Goal: Book appointment/travel/reservation

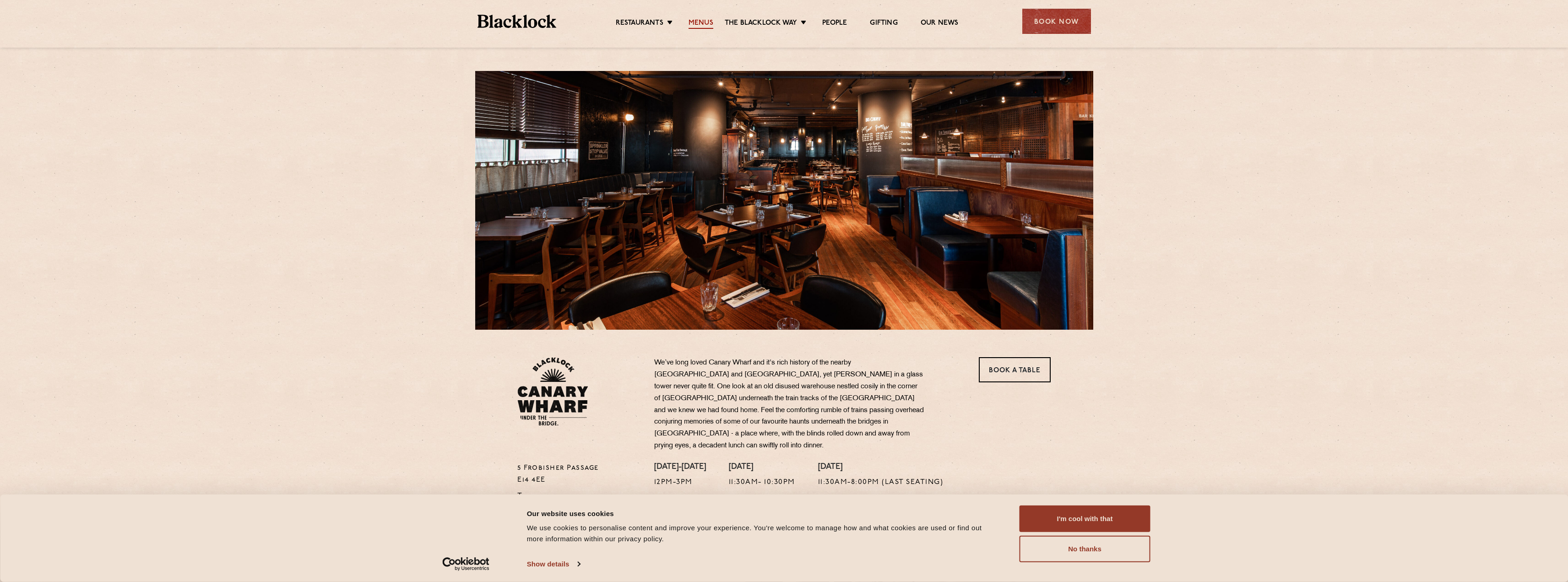
click at [692, 23] on link "Menus" at bounding box center [700, 24] width 25 height 10
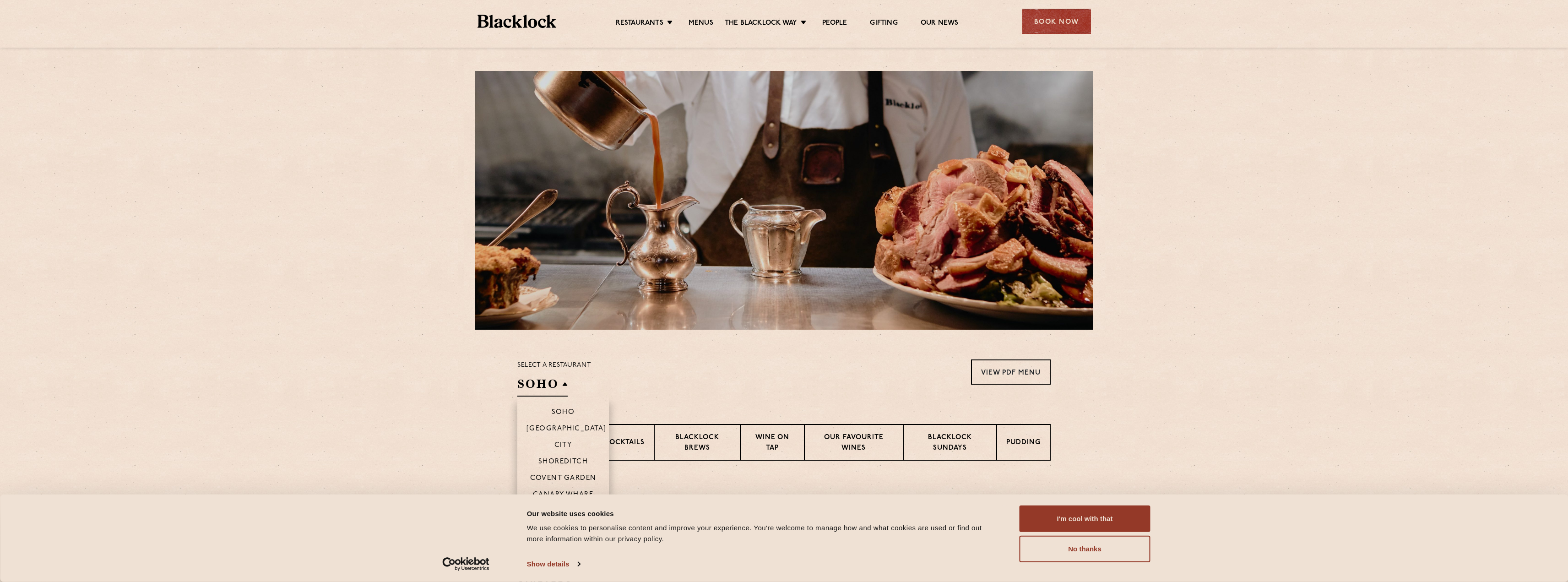
click at [534, 378] on h2 "SOHO" at bounding box center [543, 387] width 51 height 20
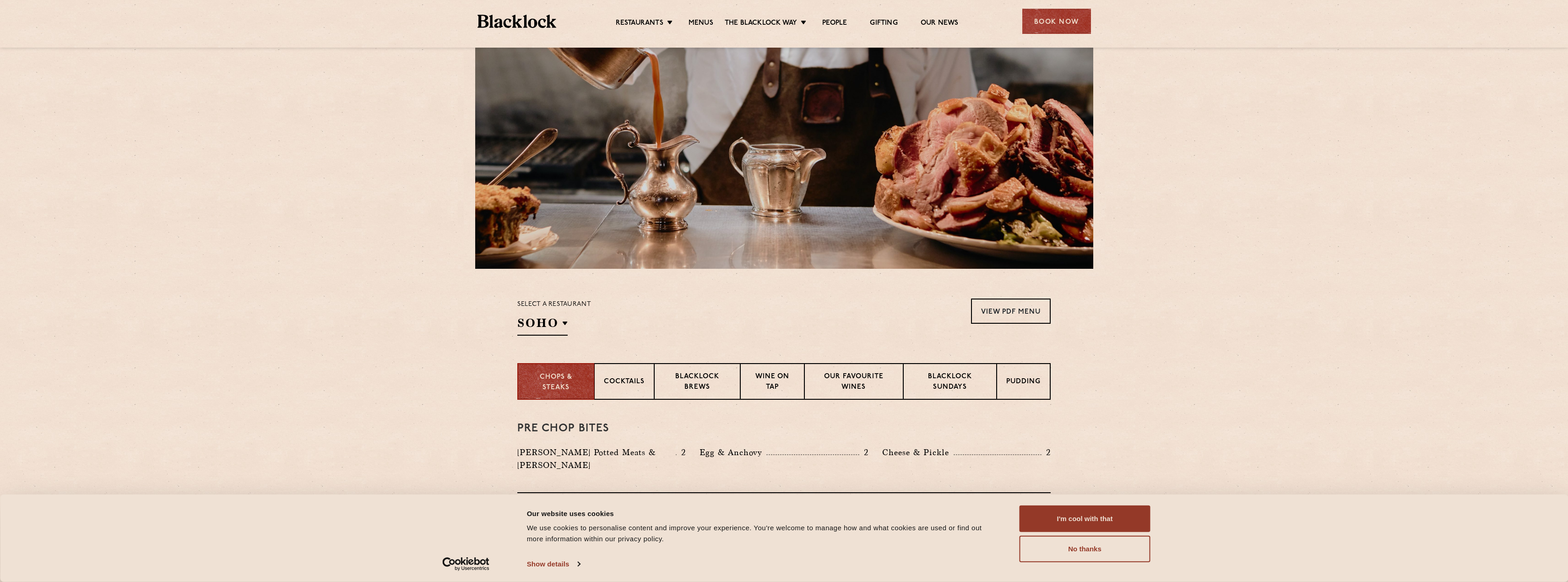
scroll to position [137, 0]
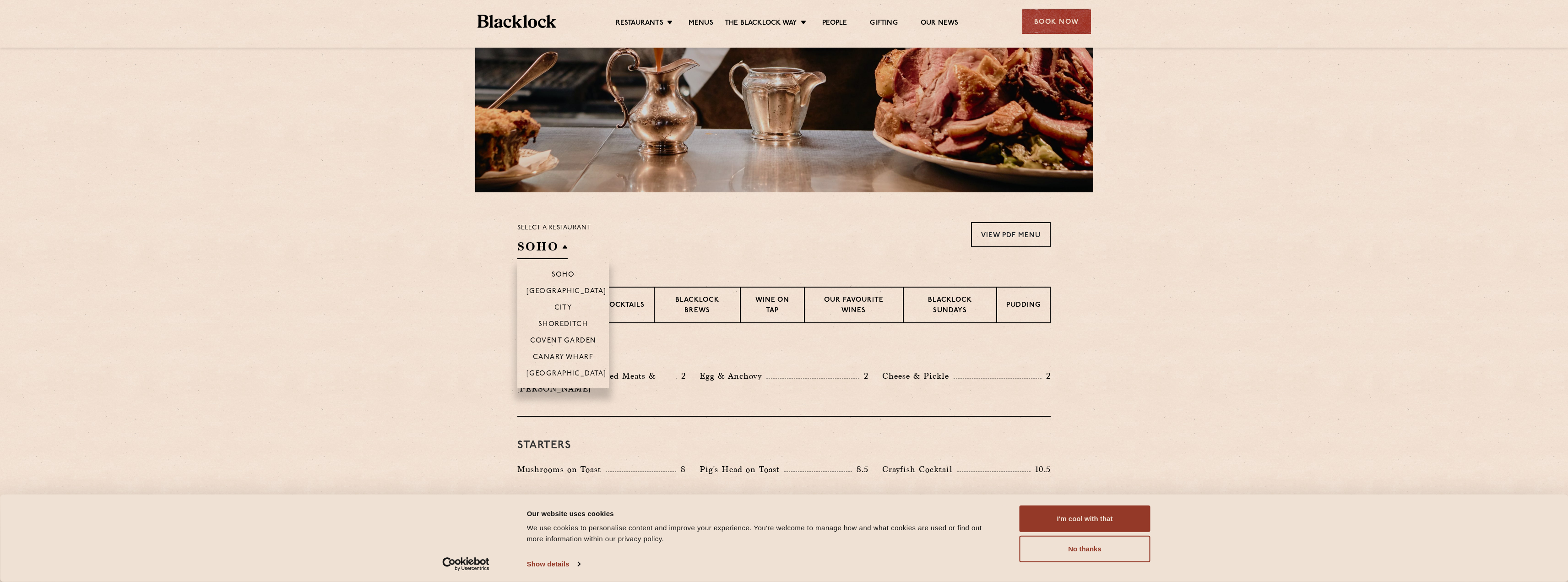
click at [549, 353] on li "Canary Wharf" at bounding box center [563, 356] width 91 height 16
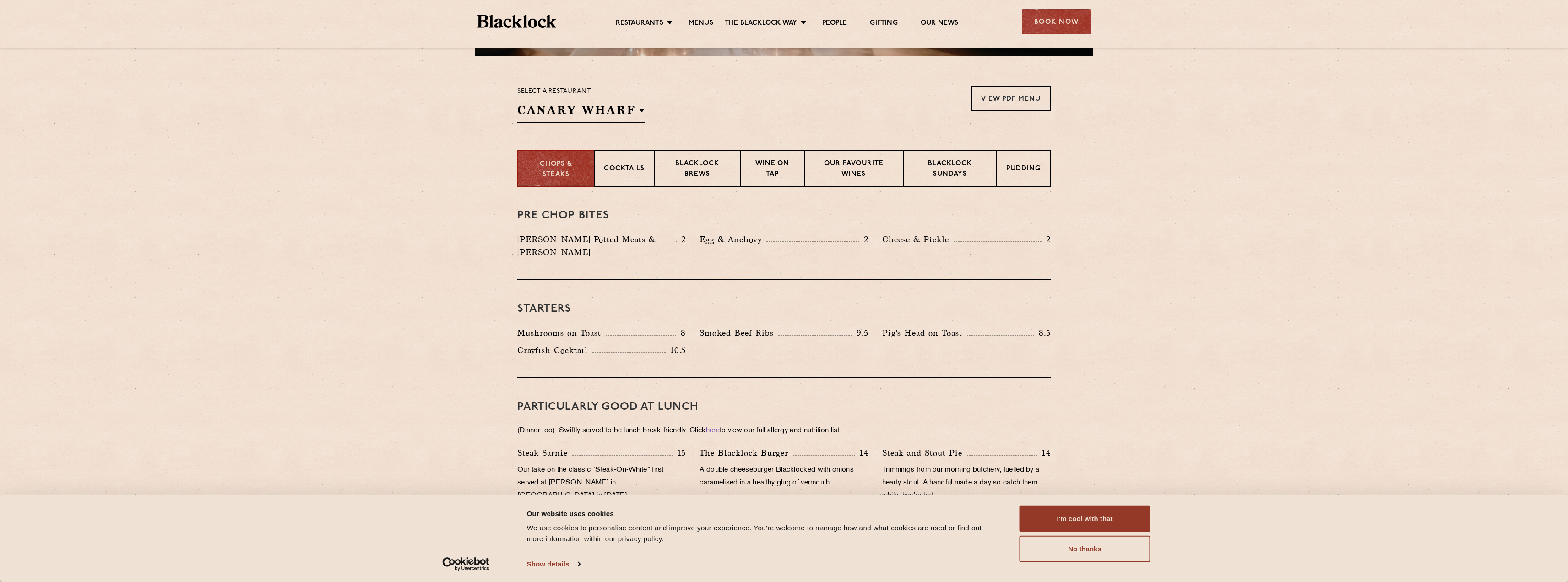
scroll to position [275, 0]
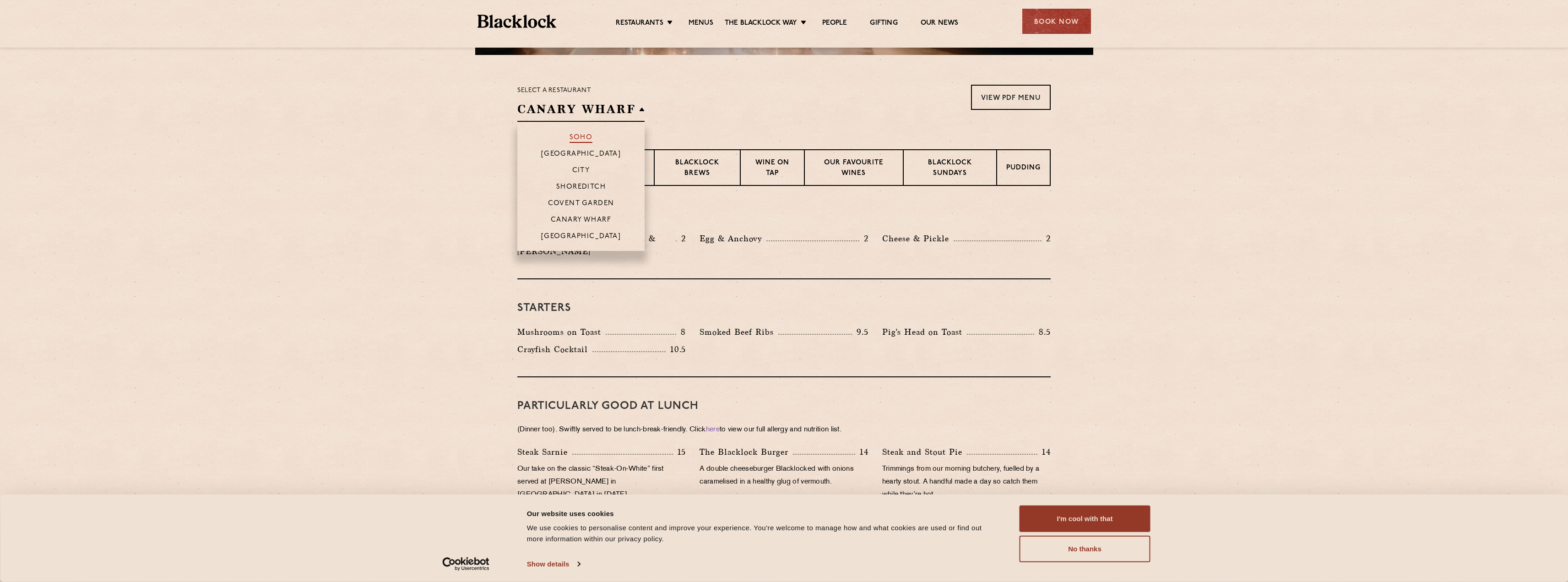
click at [571, 140] on p "Soho" at bounding box center [582, 138] width 24 height 9
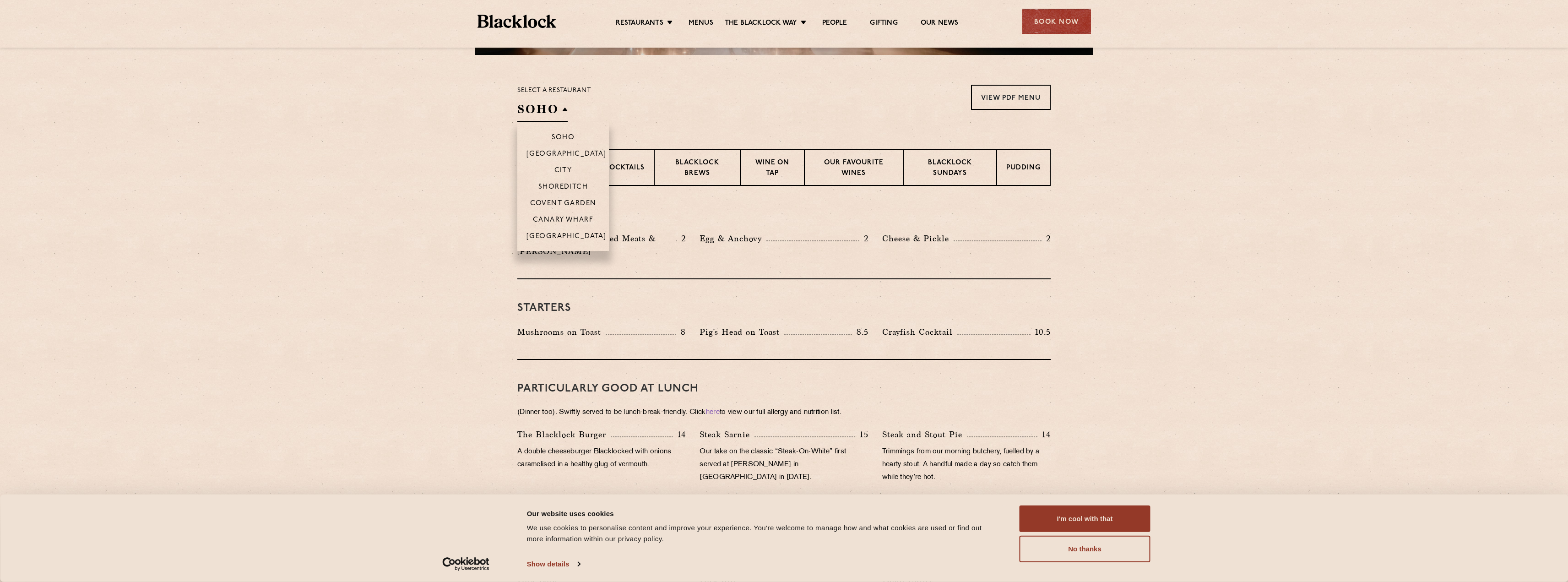
click at [554, 216] on li "Canary Wharf" at bounding box center [563, 219] width 91 height 16
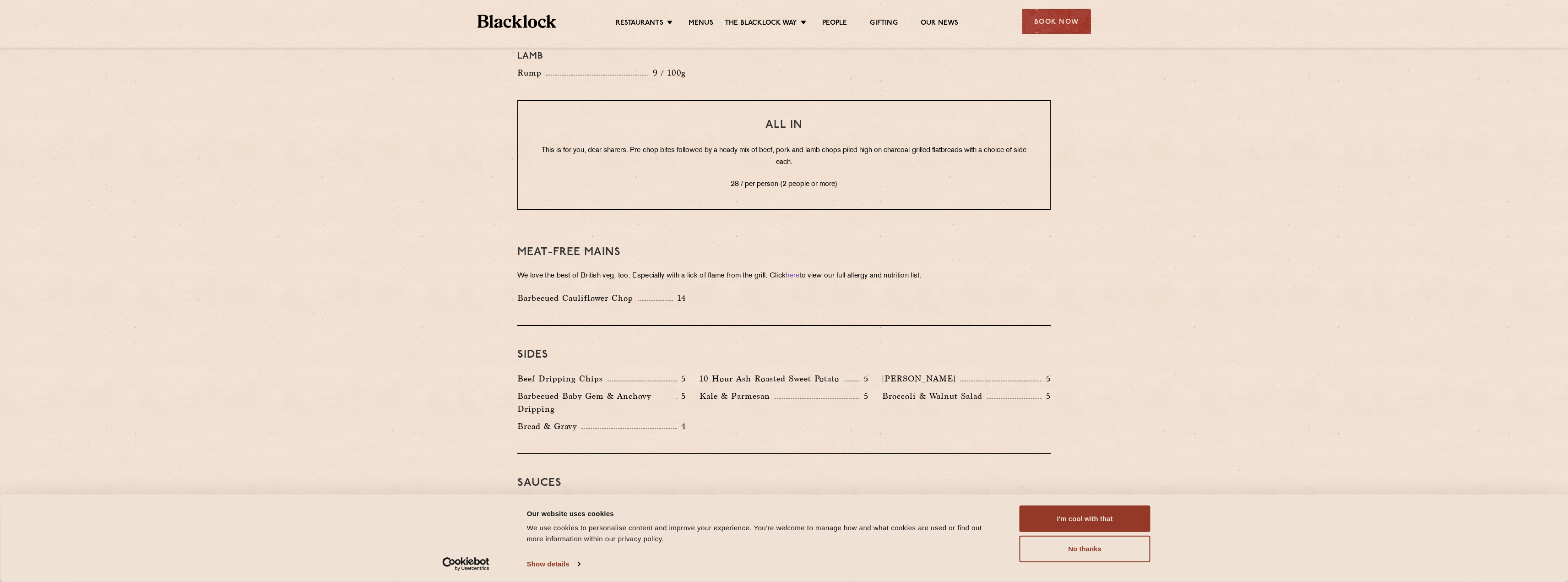
scroll to position [1282, 0]
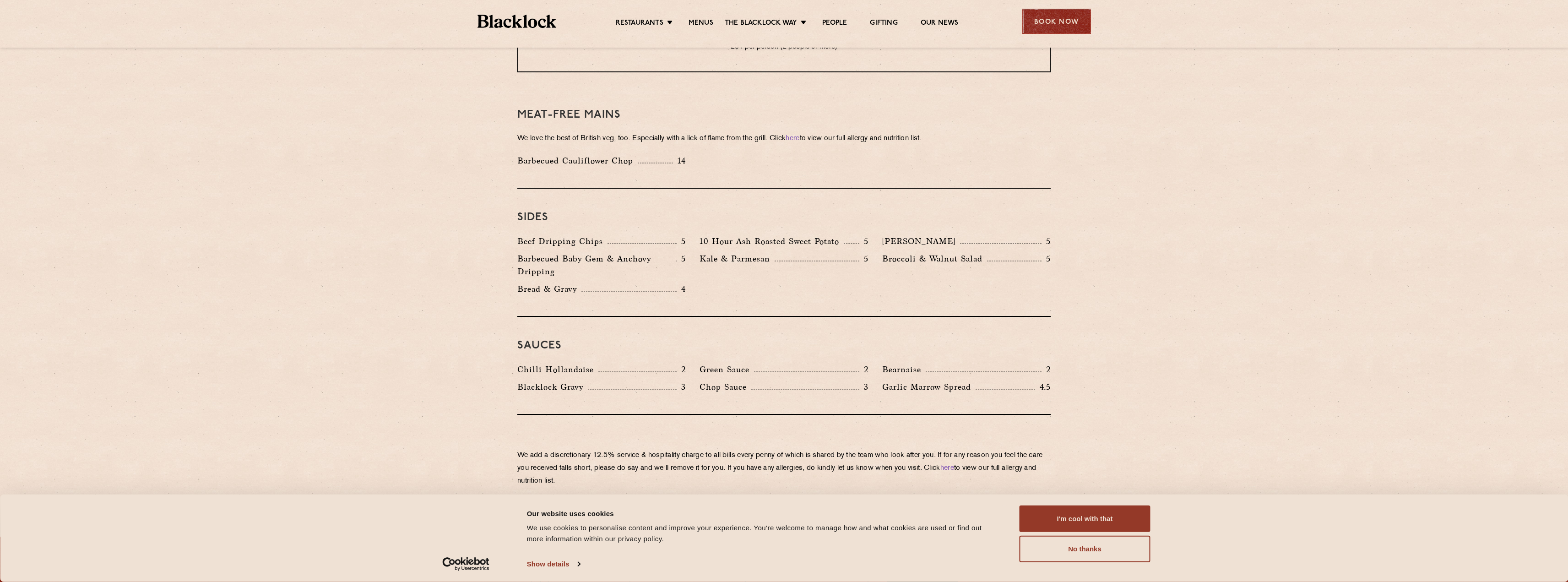
click at [1046, 22] on div "Book Now" at bounding box center [1056, 21] width 68 height 25
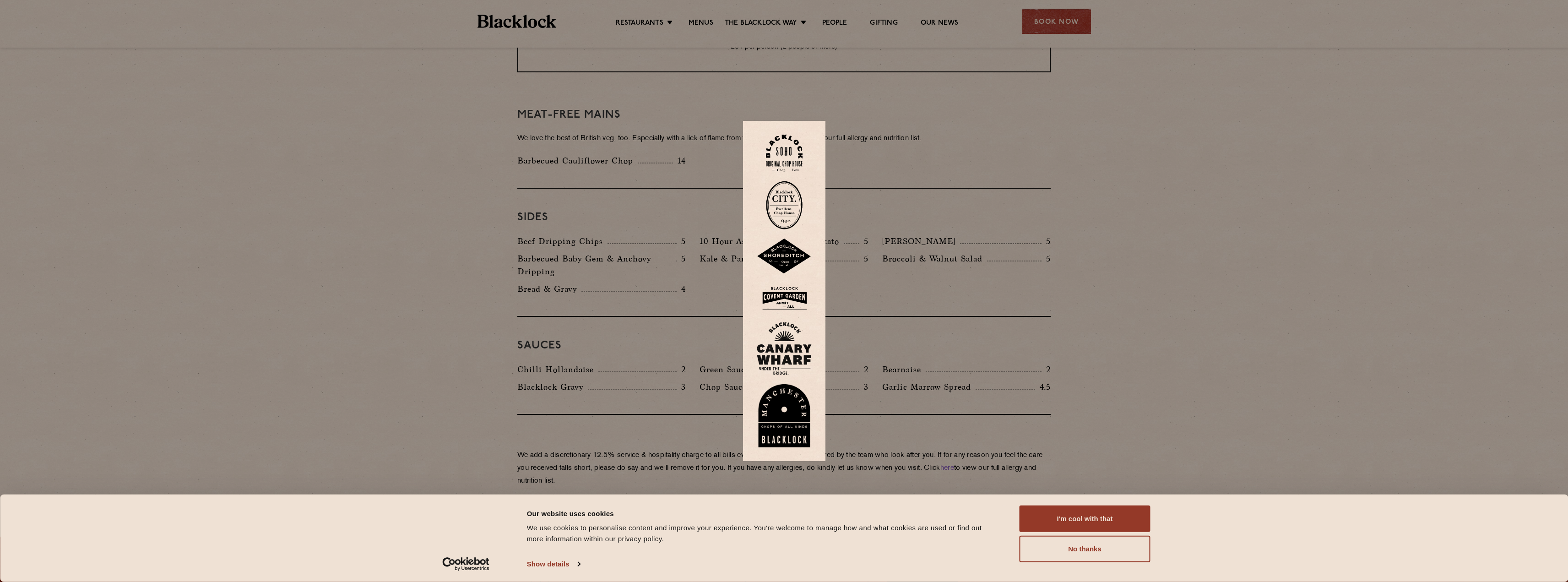
click at [788, 360] on img at bounding box center [784, 349] width 55 height 53
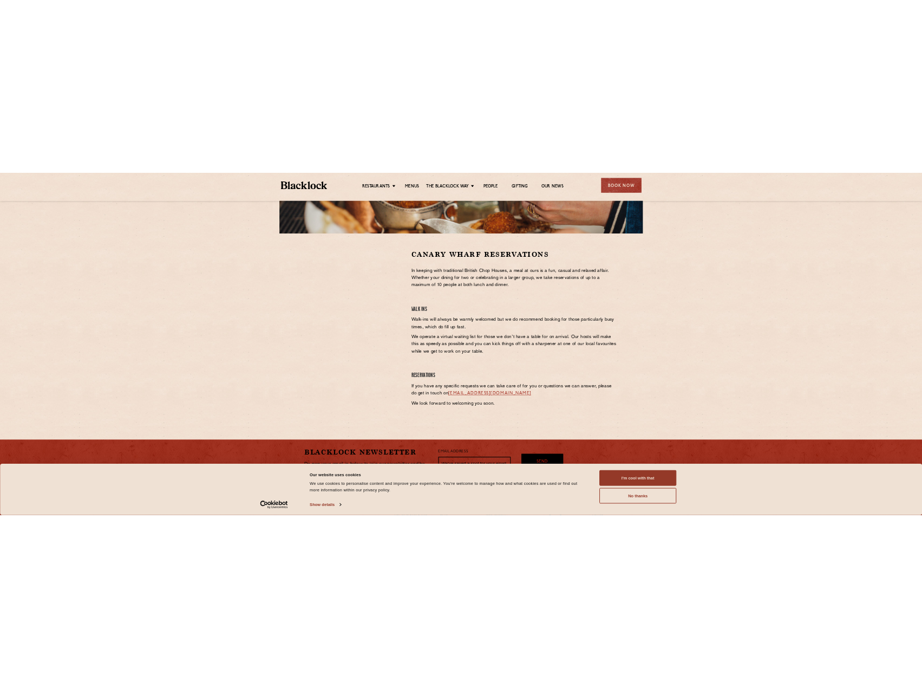
scroll to position [271, 0]
